Goal: Task Accomplishment & Management: Manage account settings

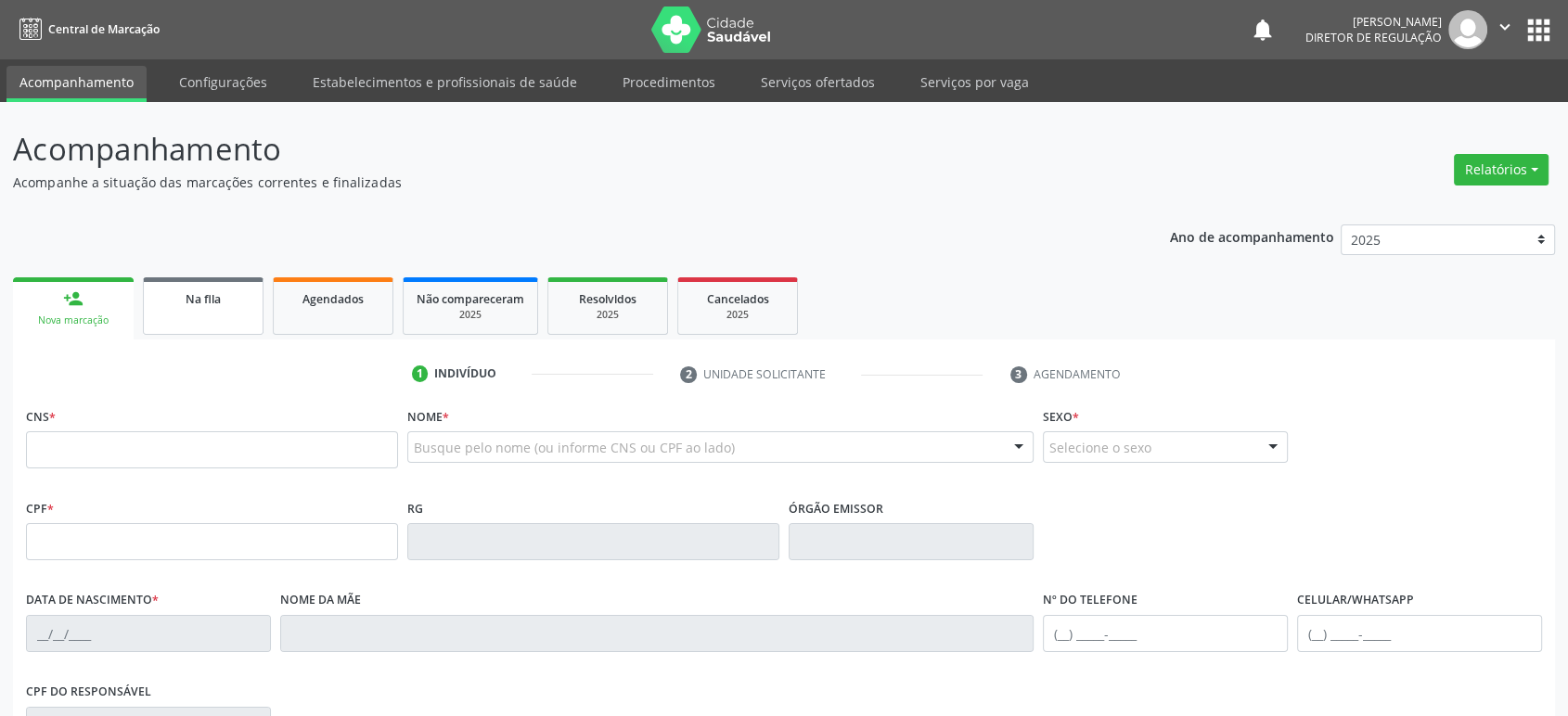
click at [195, 294] on span "Na fila" at bounding box center [203, 299] width 35 height 16
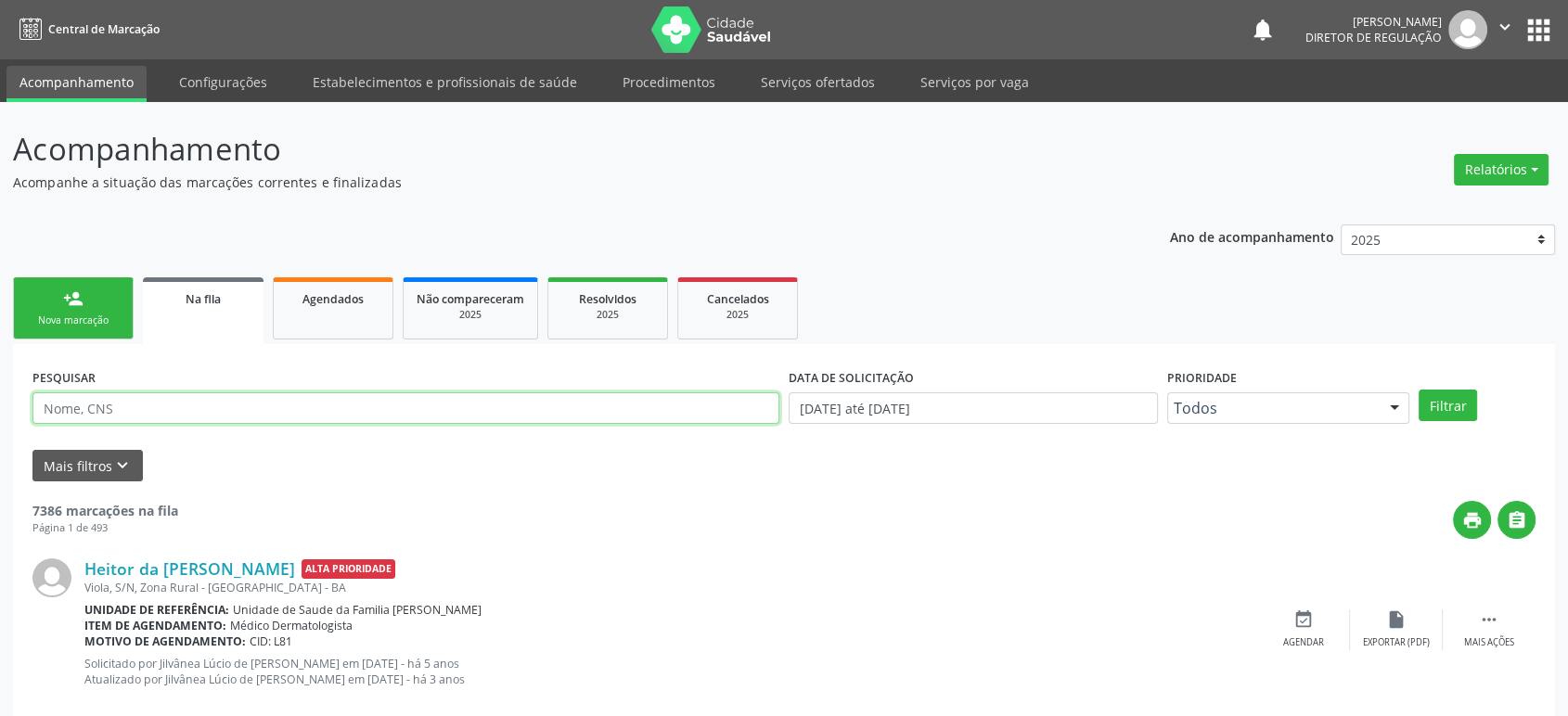
click at [163, 408] on input "text" at bounding box center [406, 409] width 747 height 32
click at [1419, 390] on button "Filtrar" at bounding box center [1448, 406] width 59 height 32
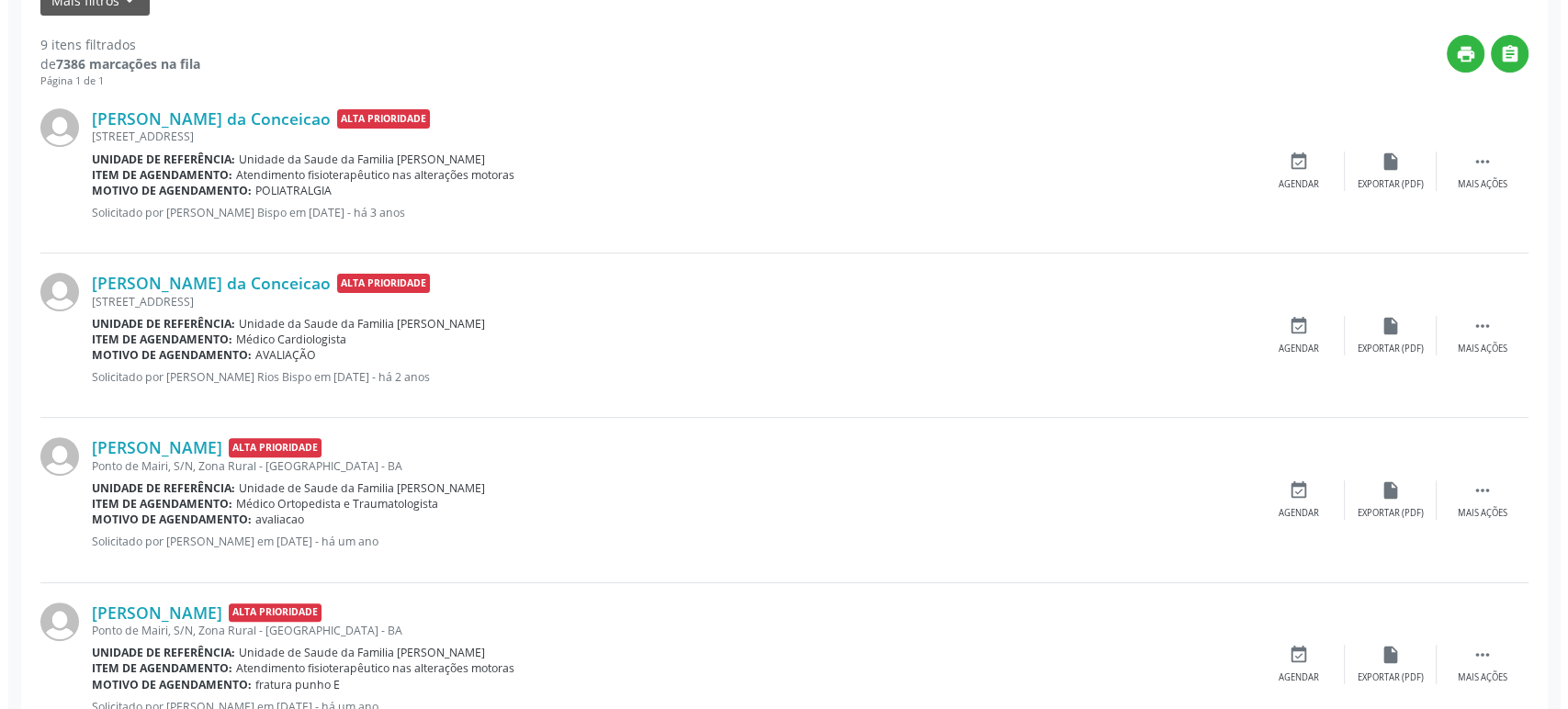
scroll to position [510, 0]
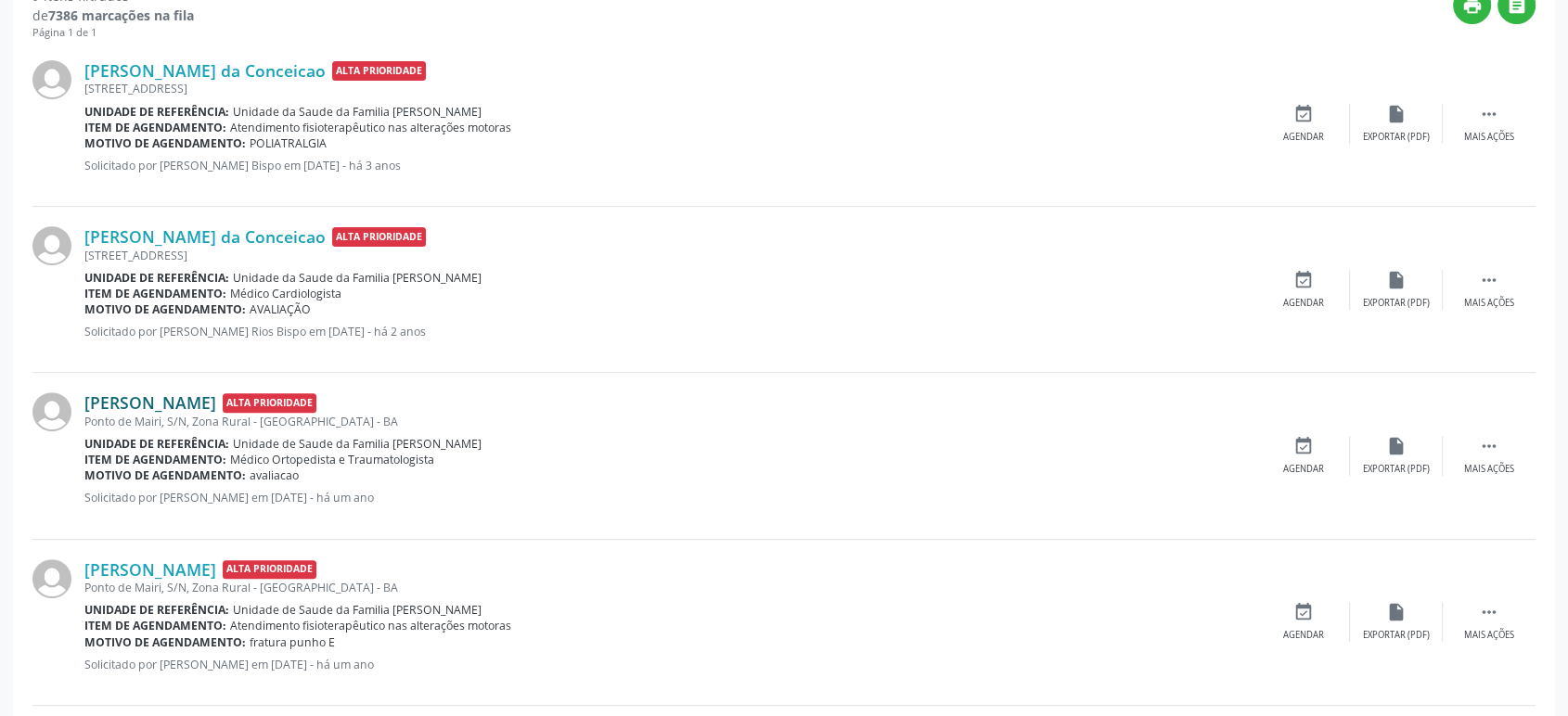
click at [216, 399] on link "[PERSON_NAME]" at bounding box center [149, 403] width 132 height 21
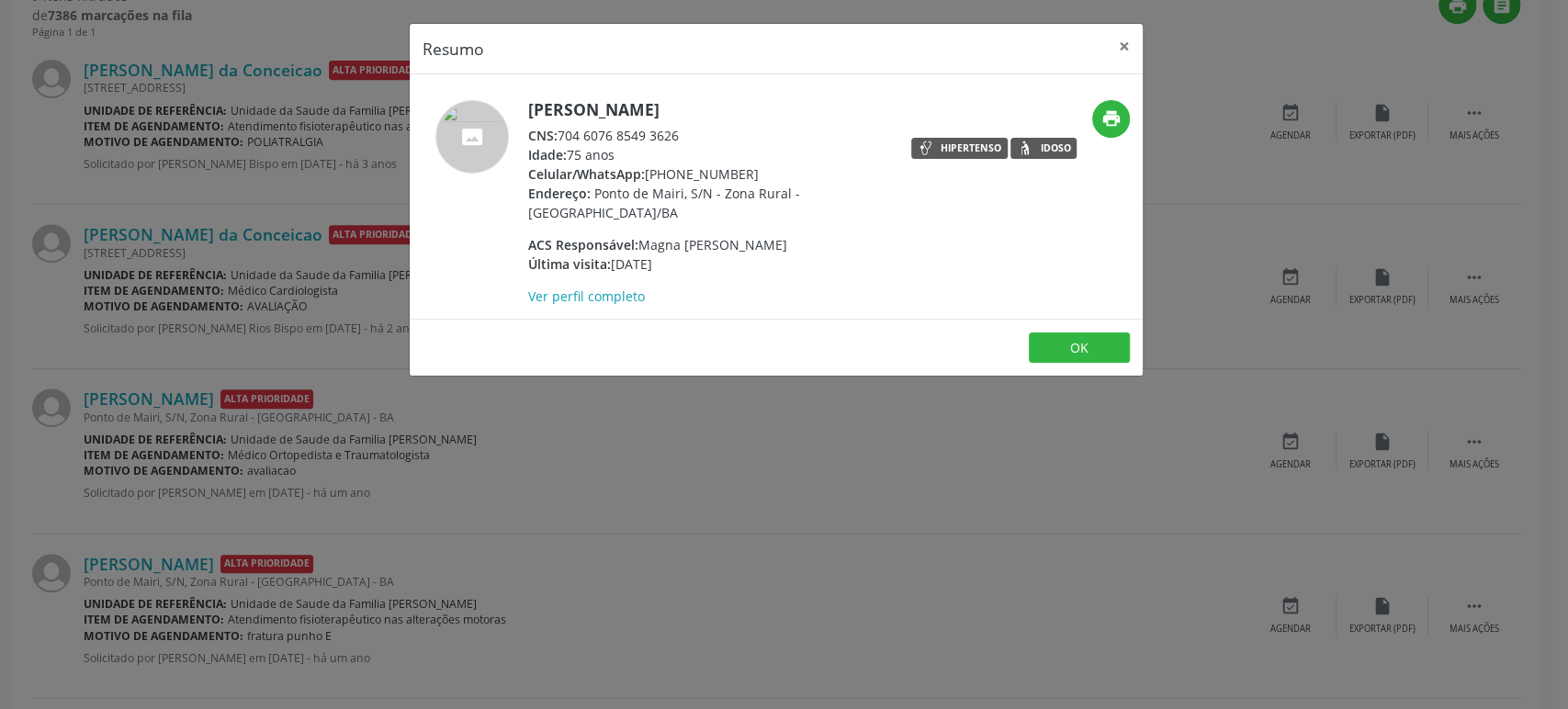
drag, startPoint x: 527, startPoint y: 106, endPoint x: 775, endPoint y: 115, distance: 248.2
click at [775, 115] on h5 "[PERSON_NAME]" at bounding box center [707, 109] width 358 height 19
copy h5 "[PERSON_NAME]"
click at [309, 243] on div "Resumo × [PERSON_NAME] CNS: 704 6076 8549 3626 Idade: 75 anos Celular/WhatsApp:…" at bounding box center [784, 354] width 1568 height 709
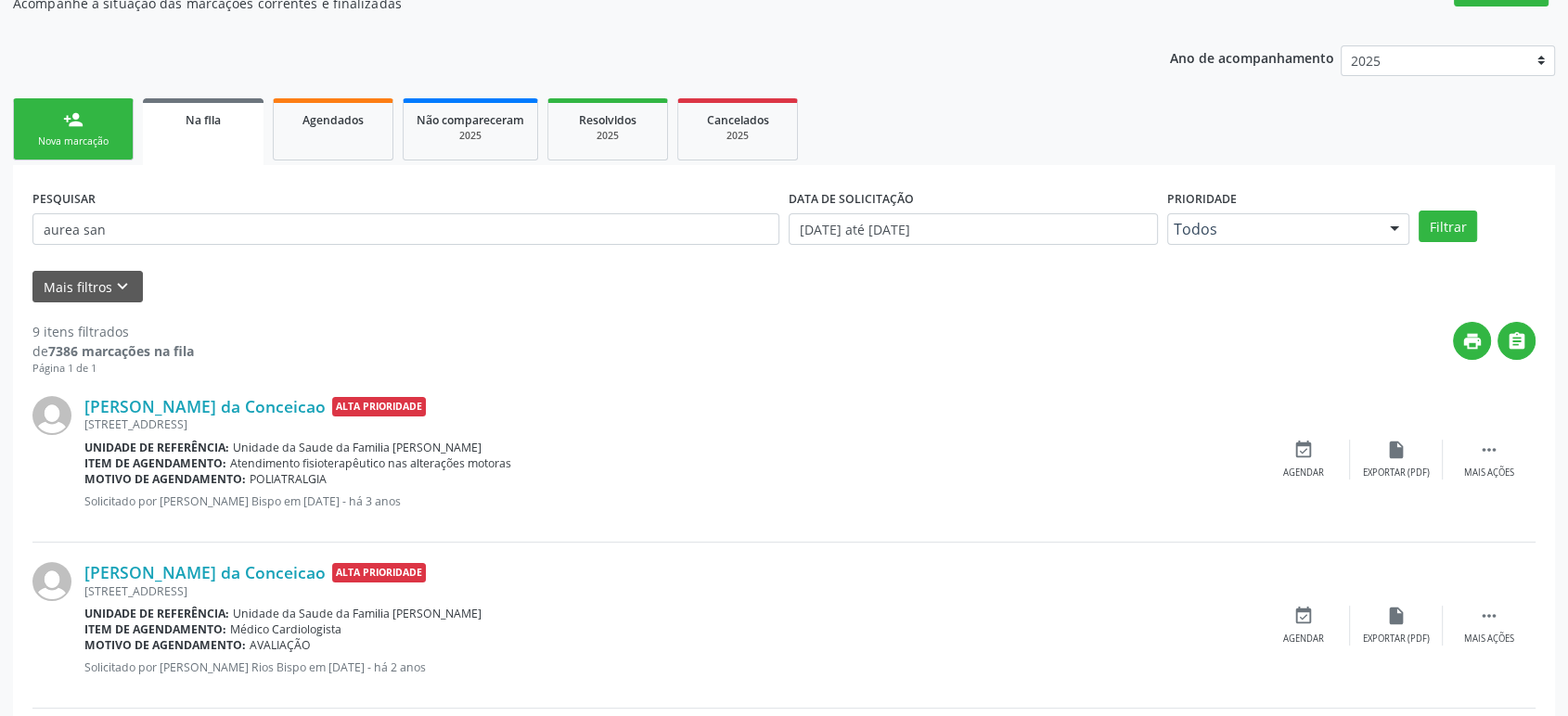
scroll to position [0, 0]
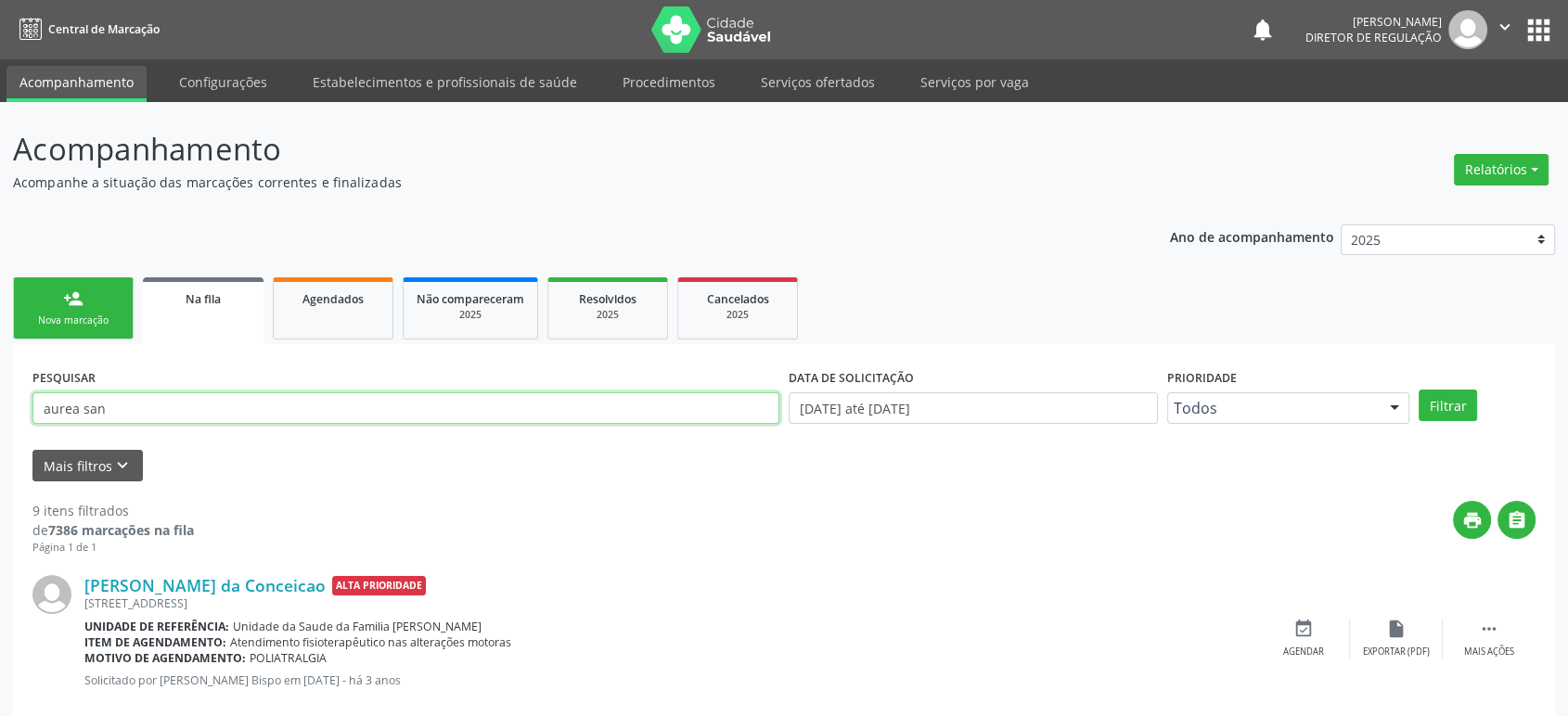
click at [94, 414] on input "aurea san" at bounding box center [406, 409] width 747 height 32
click at [1419, 390] on button "Filtrar" at bounding box center [1448, 406] width 59 height 32
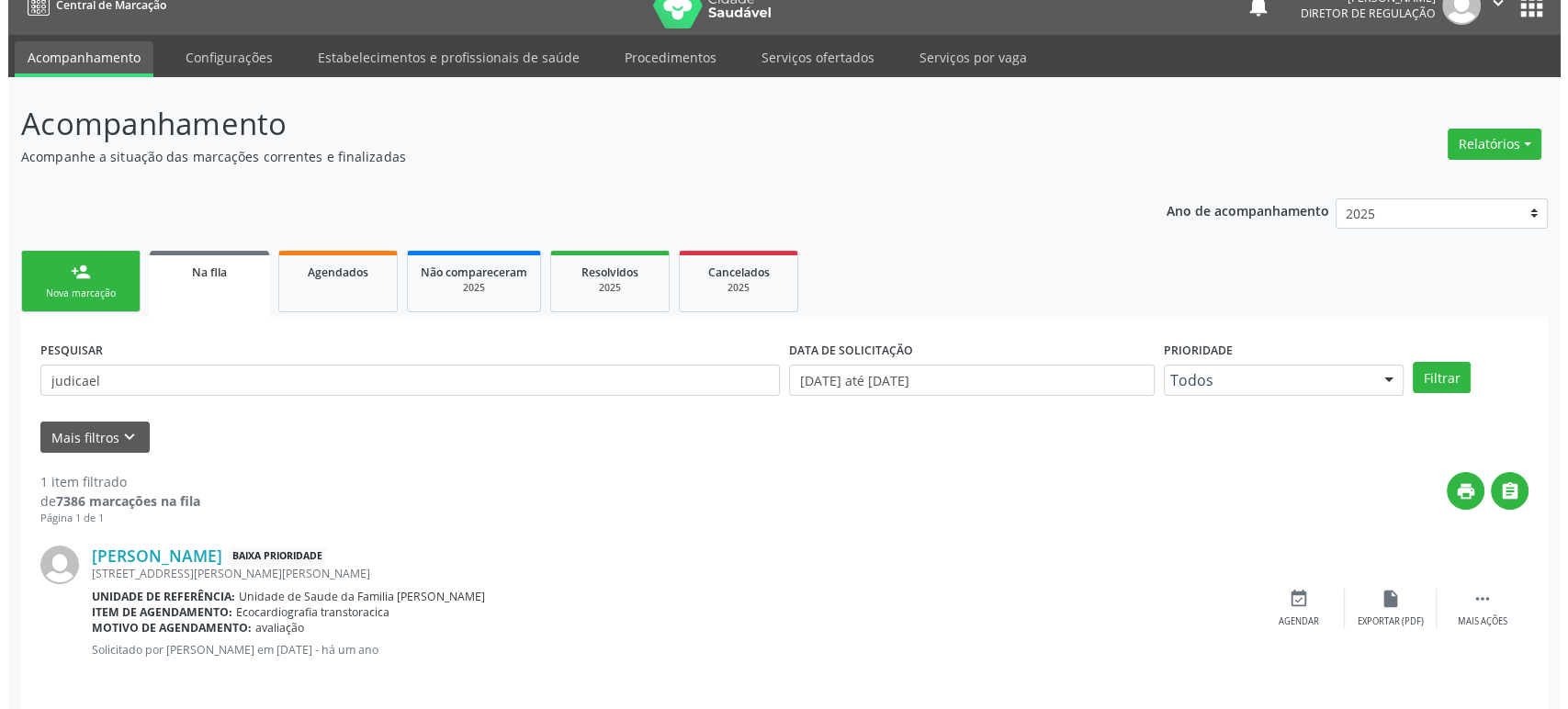
scroll to position [36, 0]
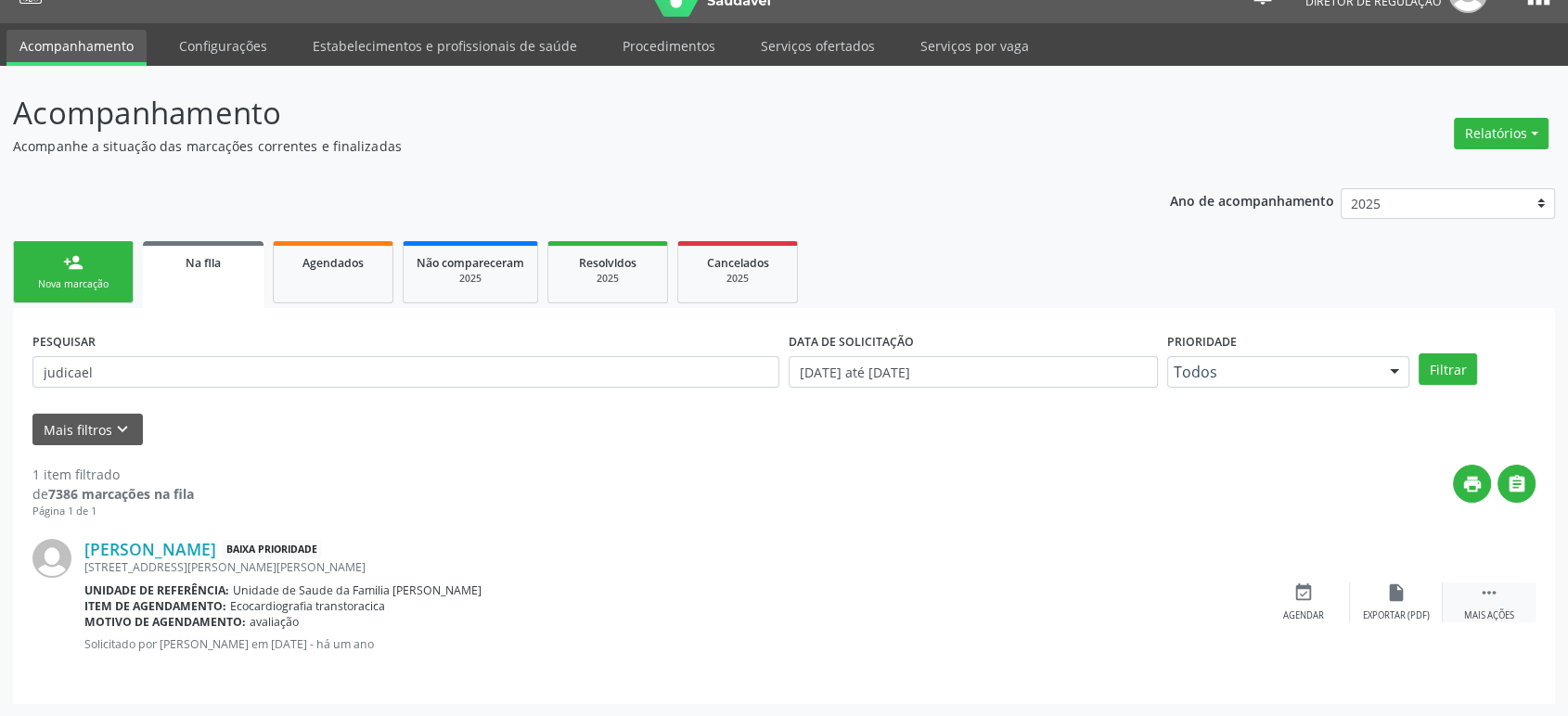
click at [1503, 597] on div " Mais ações" at bounding box center [1489, 602] width 92 height 40
click at [1319, 592] on div "cancel Cancelar" at bounding box center [1303, 602] width 92 height 40
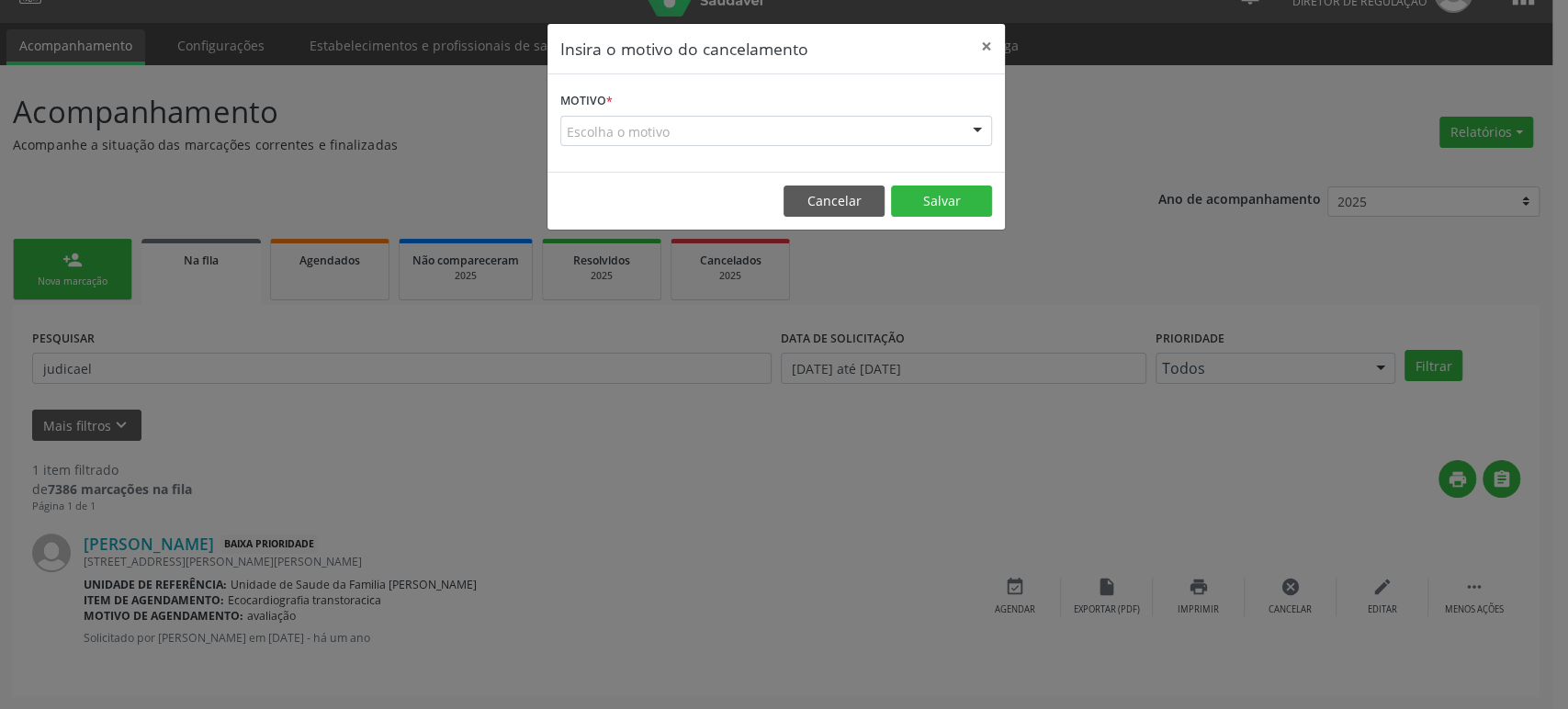
click at [588, 138] on div "Escolha o motivo" at bounding box center [775, 131] width 432 height 31
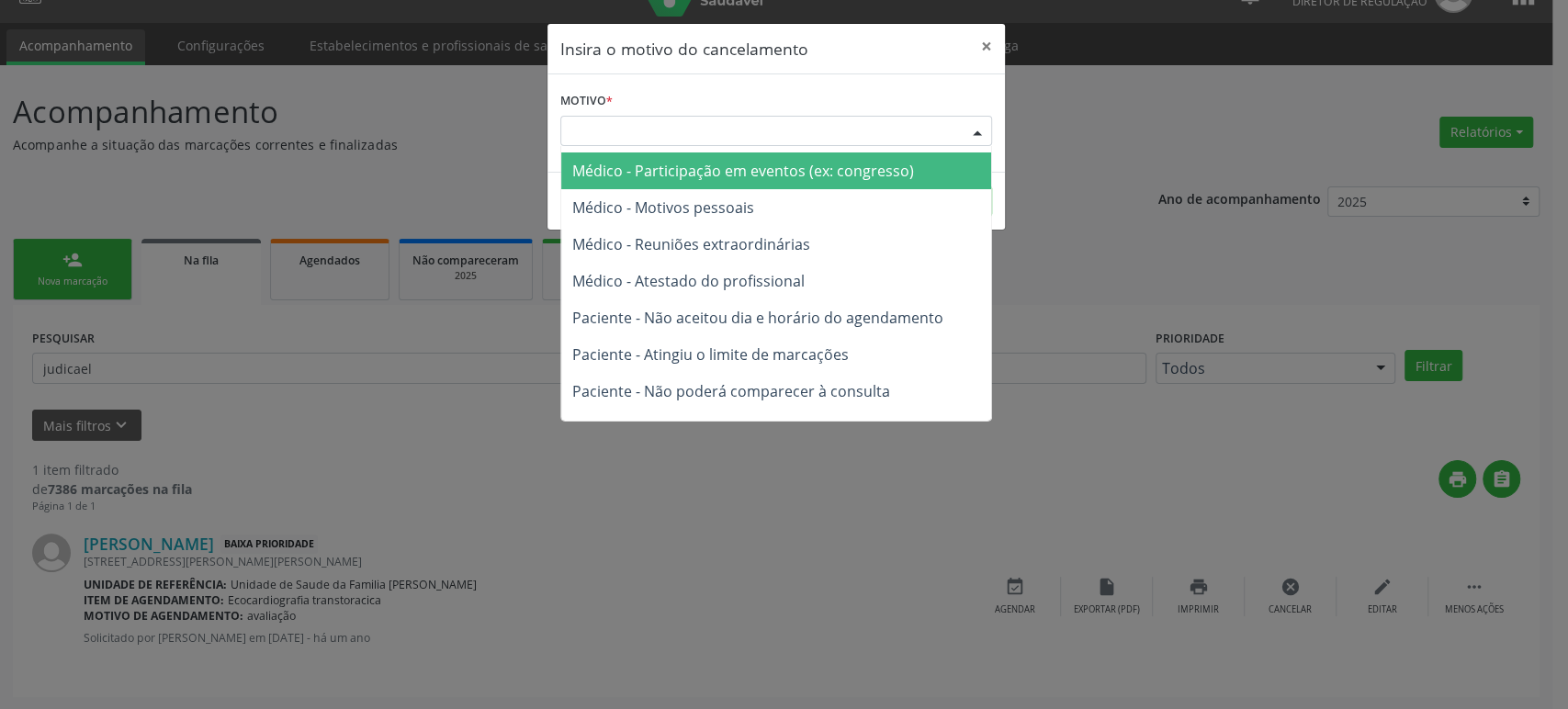
scroll to position [0, 0]
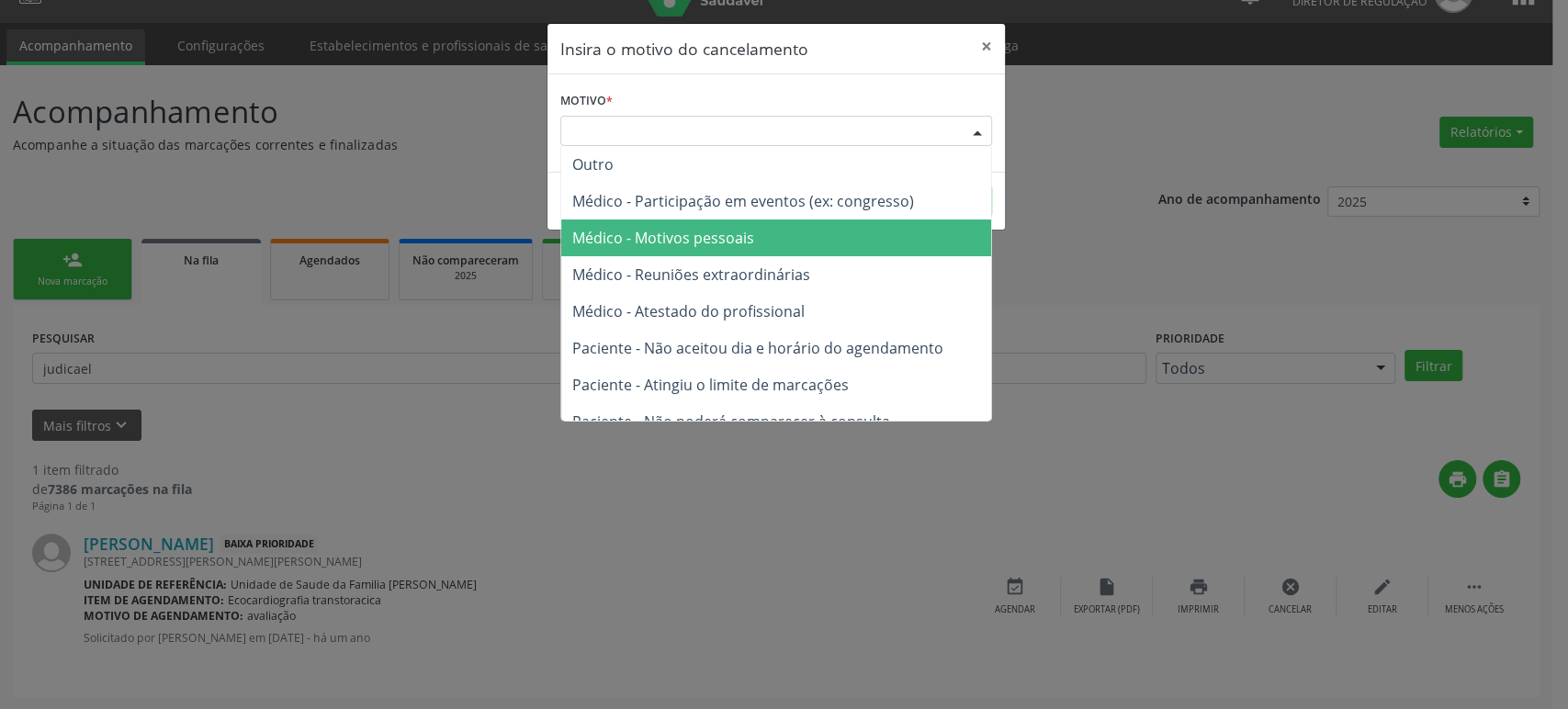
click at [731, 237] on span "Médico - Motivos pessoais" at bounding box center [662, 238] width 182 height 20
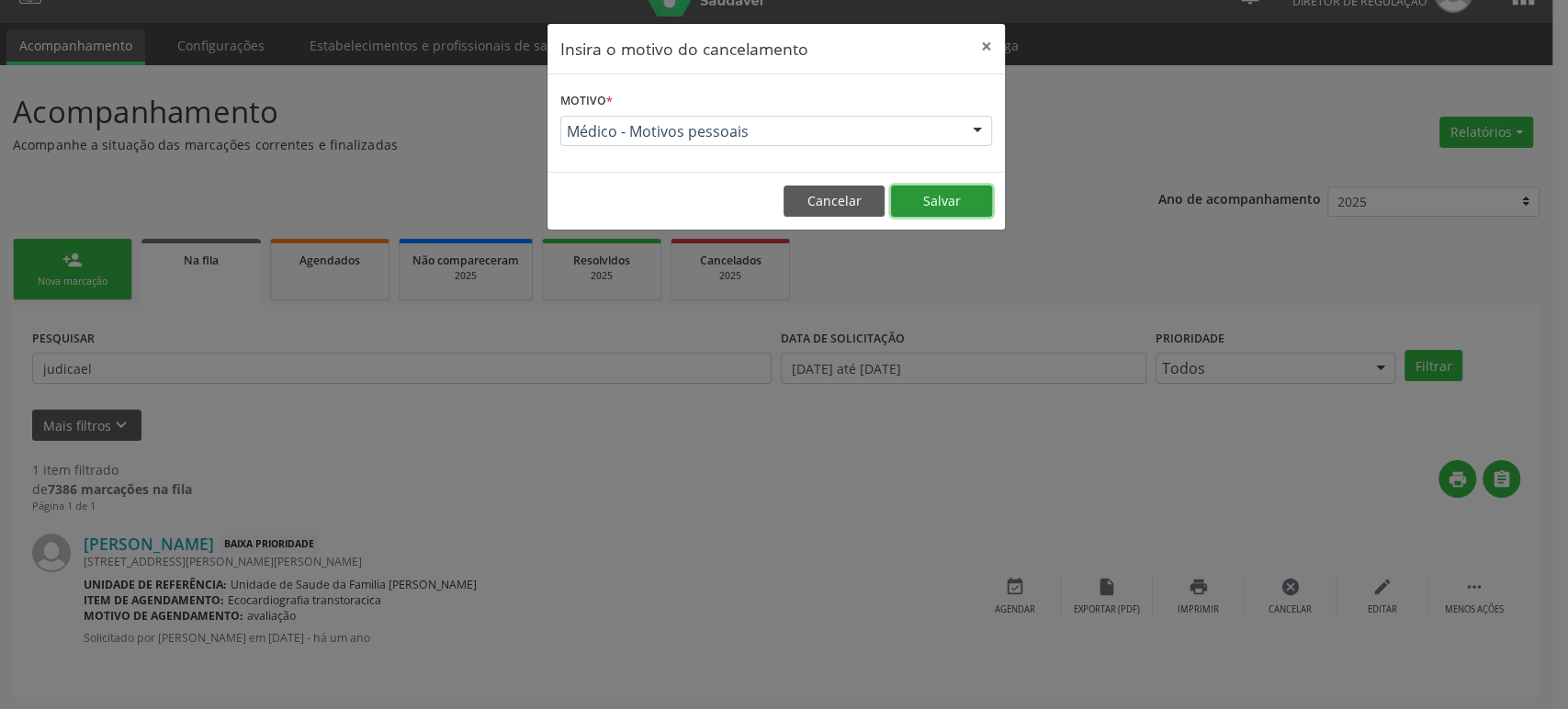
click at [976, 199] on button "Salvar" at bounding box center [941, 202] width 101 height 31
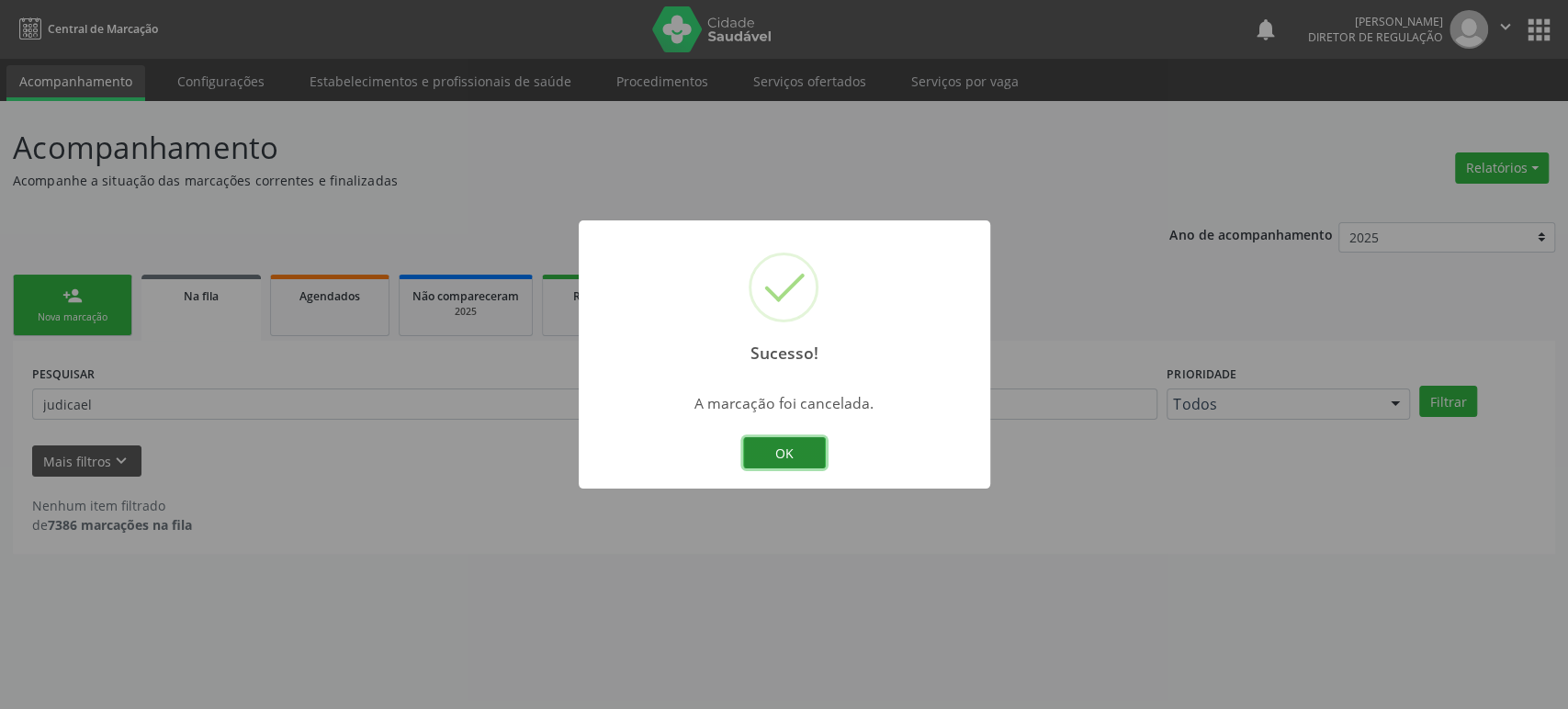
click at [793, 452] on button "OK" at bounding box center [784, 453] width 82 height 31
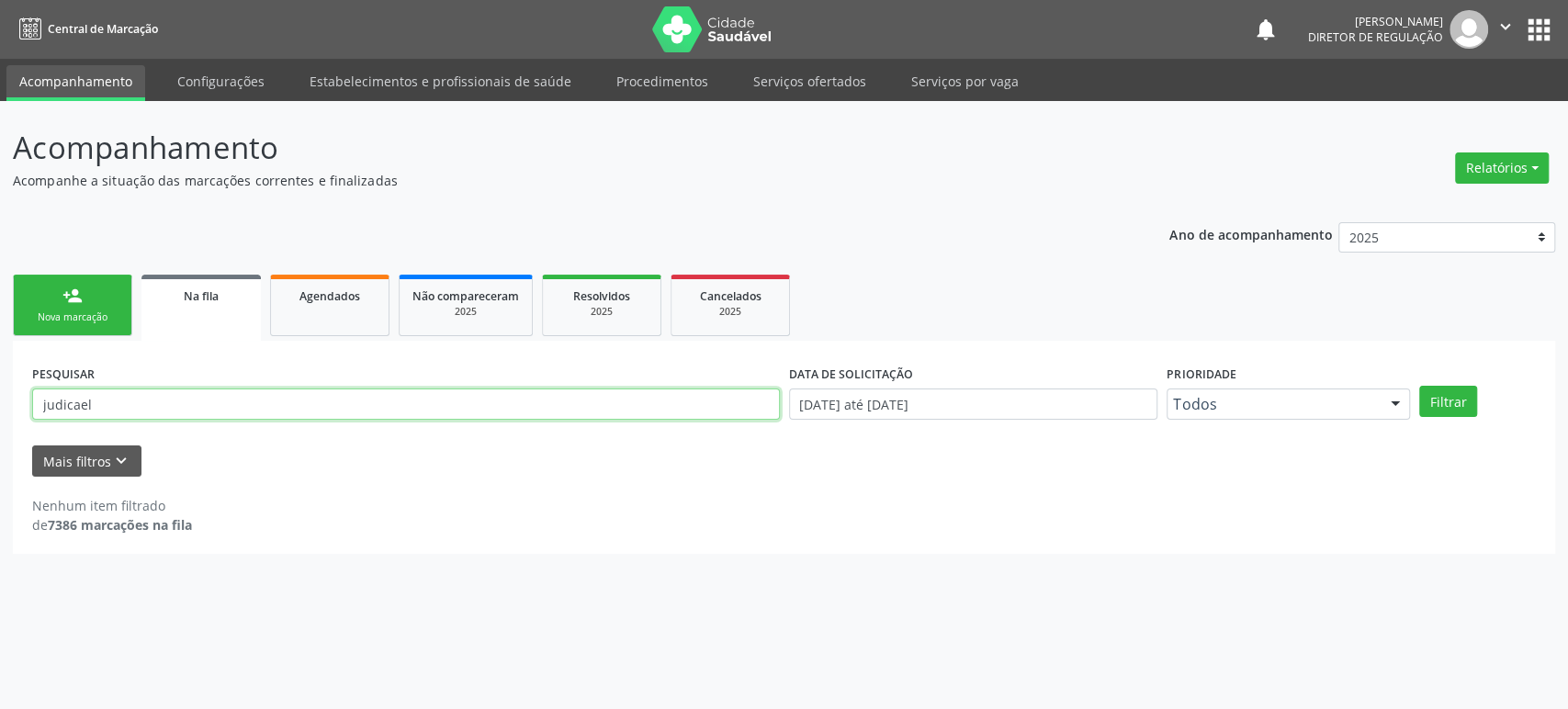
click at [107, 394] on input "judicael" at bounding box center [406, 405] width 748 height 31
paste input "[PERSON_NAME]"
click at [1419, 386] on button "Filtrar" at bounding box center [1448, 402] width 58 height 31
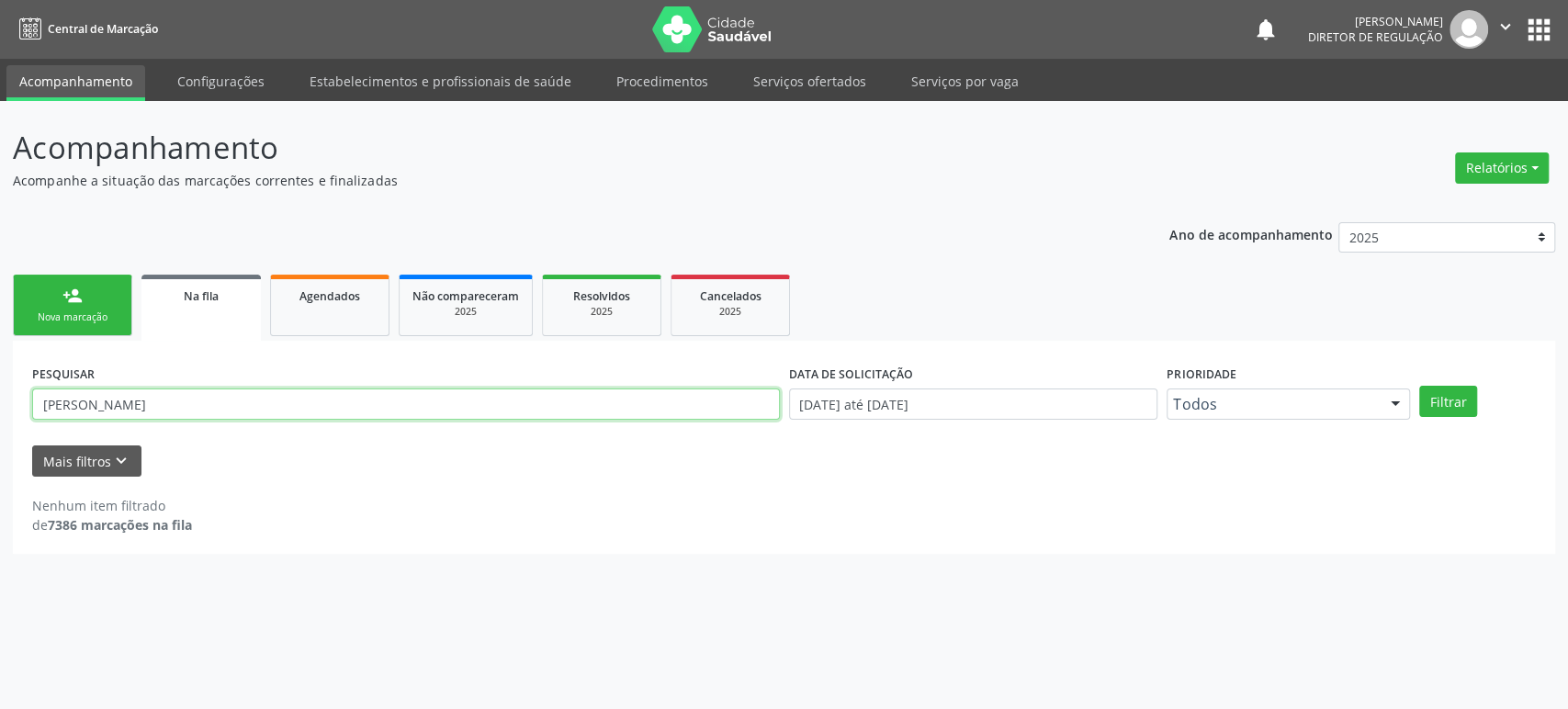
drag, startPoint x: 80, startPoint y: 402, endPoint x: 27, endPoint y: 403, distance: 53.0
click at [28, 403] on div "PESQUISAR [PERSON_NAME]" at bounding box center [406, 397] width 757 height 72
type input "[PERSON_NAME]"
click at [1419, 386] on button "Filtrar" at bounding box center [1448, 402] width 58 height 31
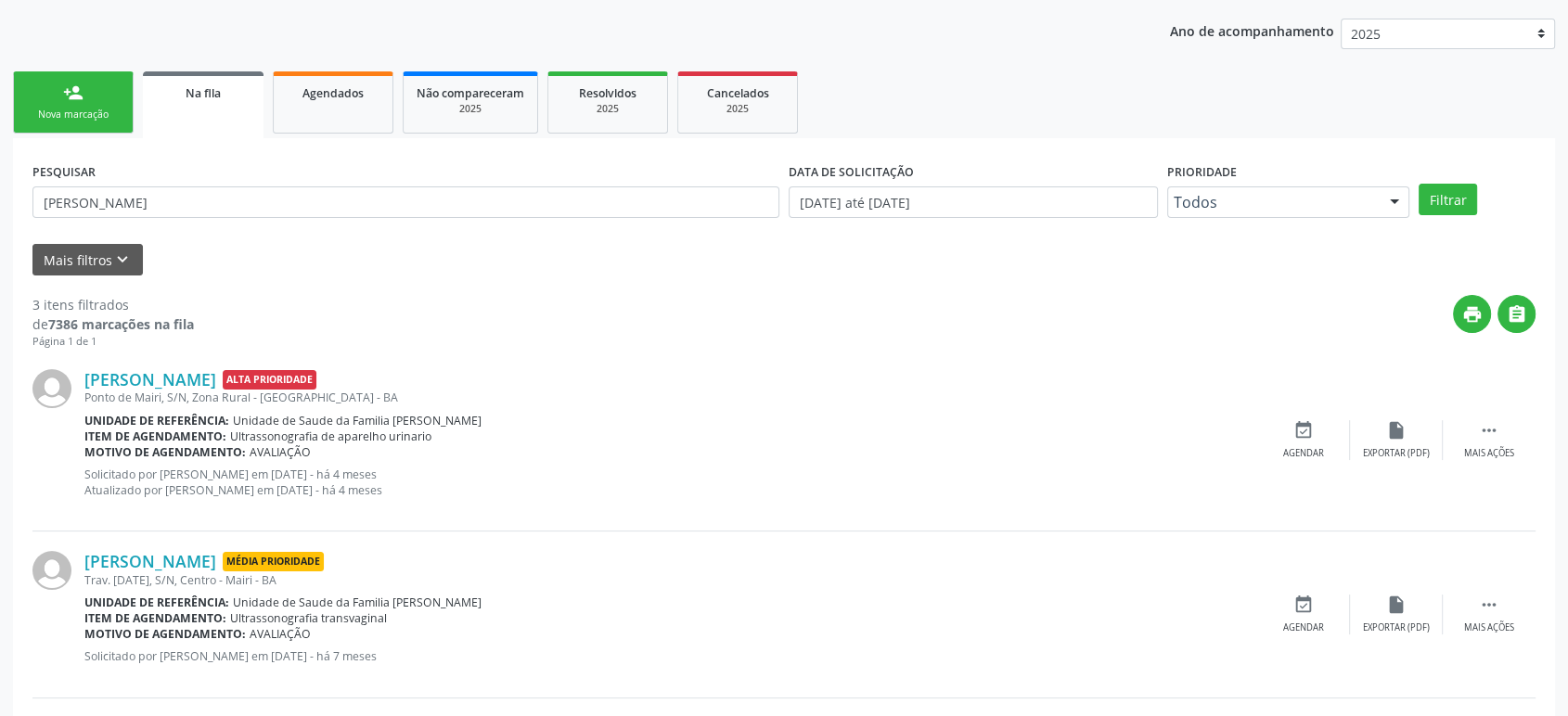
scroll to position [385, 0]
